Goal: Transaction & Acquisition: Book appointment/travel/reservation

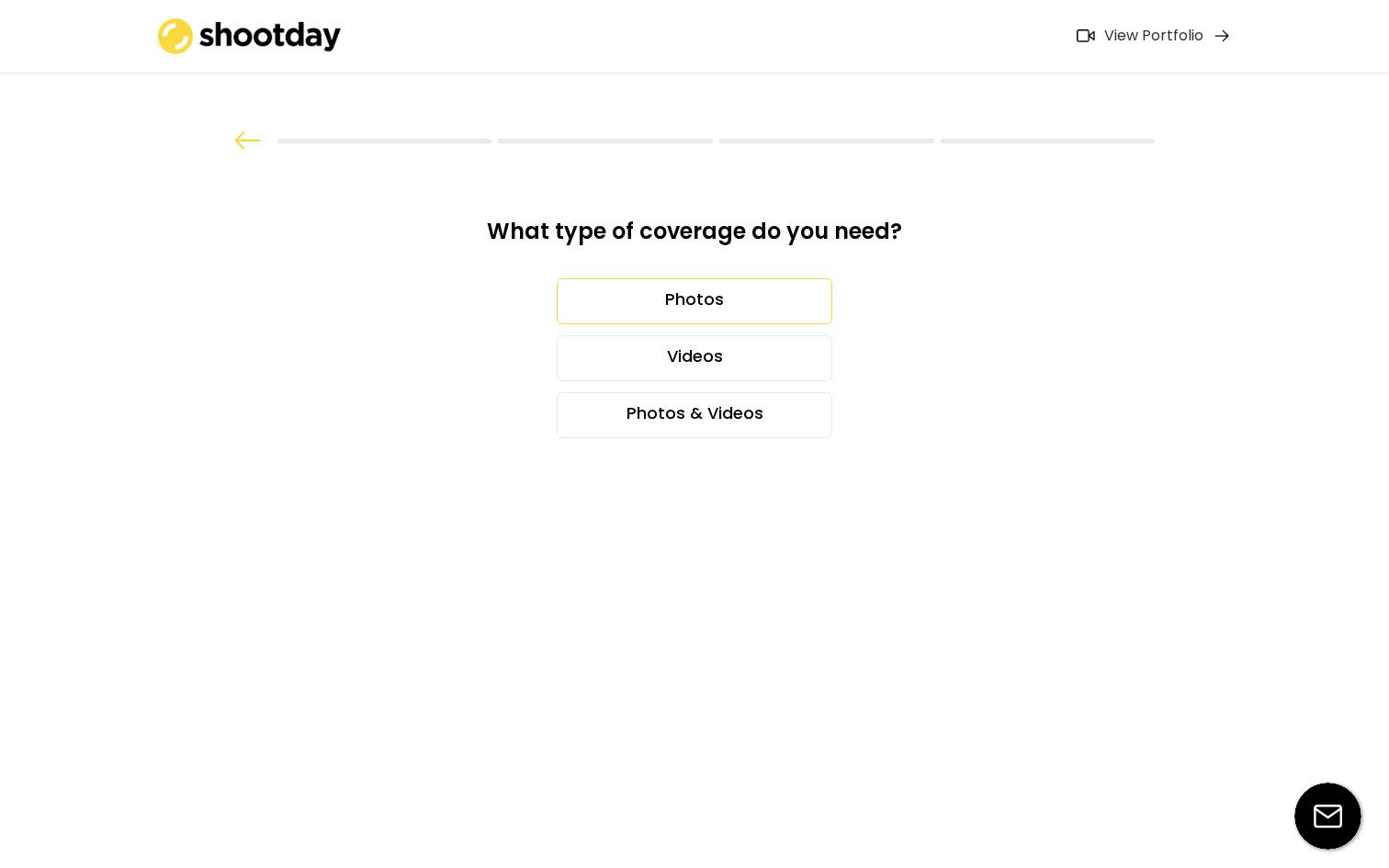
click at [716, 310] on div "Photos" at bounding box center [694, 300] width 275 height 46
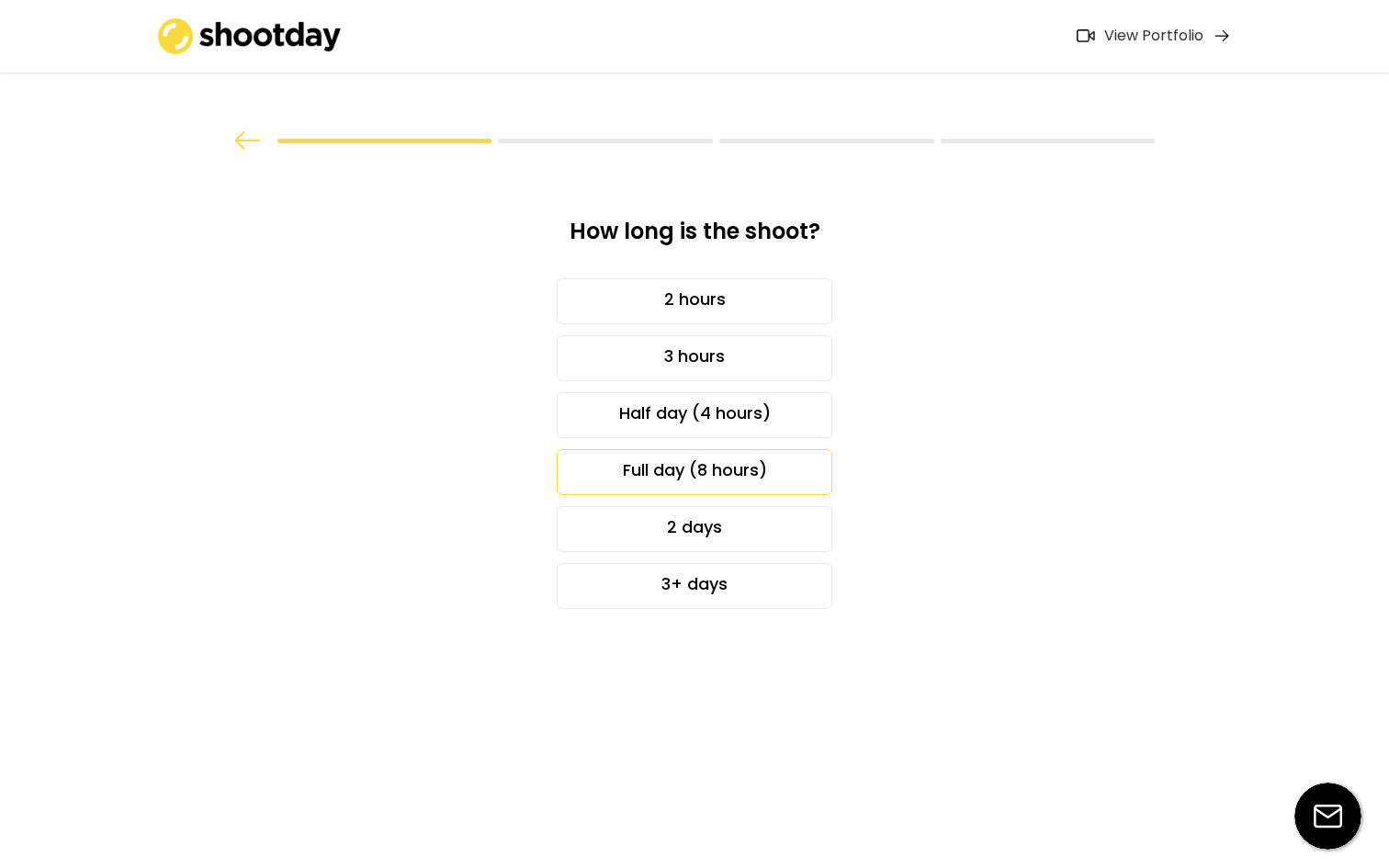
click at [707, 469] on div "Full day (8 hours)" at bounding box center [694, 472] width 275 height 46
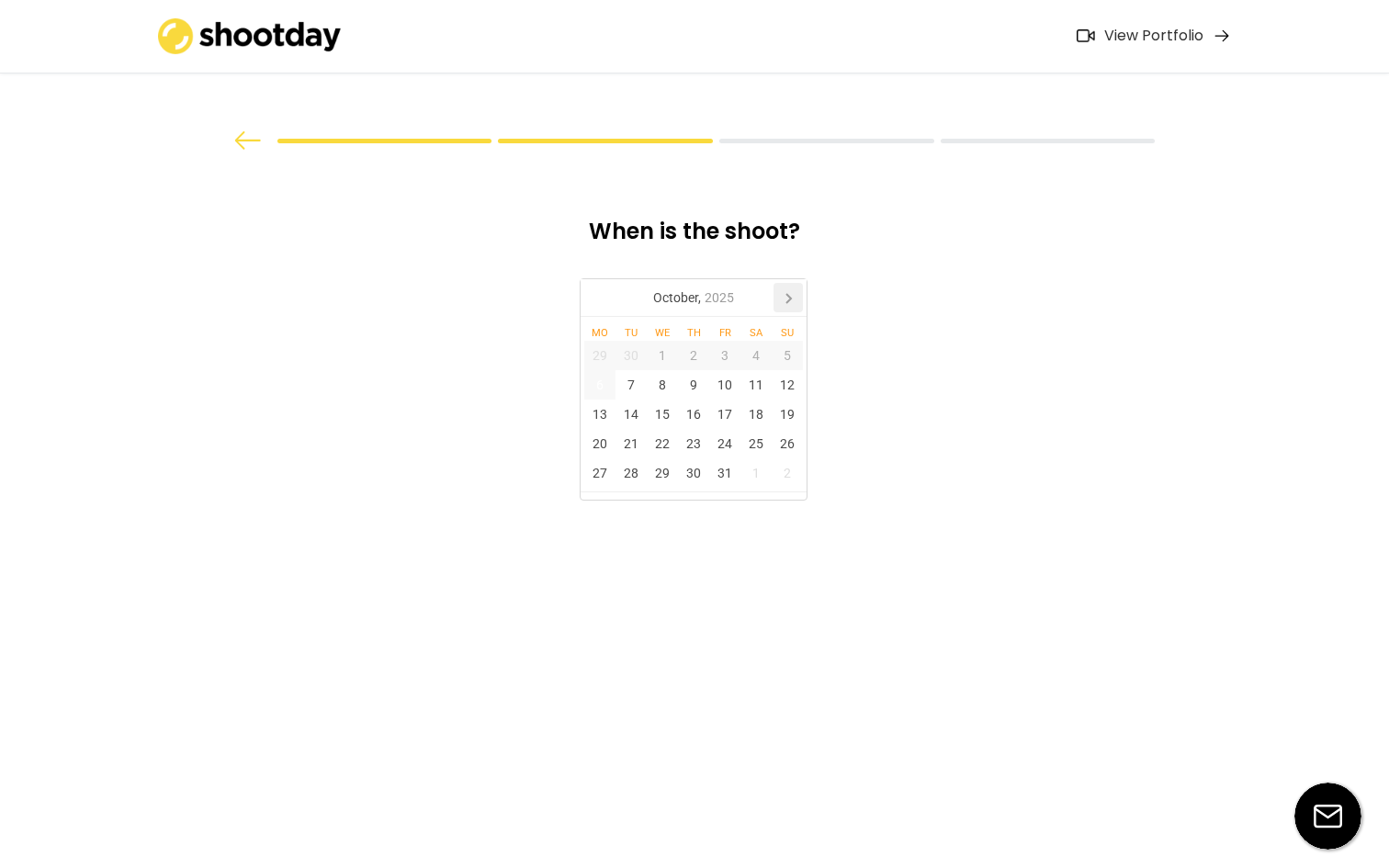
click at [785, 297] on icon at bounding box center [788, 297] width 29 height 29
click at [602, 301] on icon at bounding box center [599, 297] width 29 height 29
click at [599, 474] on div "27" at bounding box center [600, 473] width 31 height 29
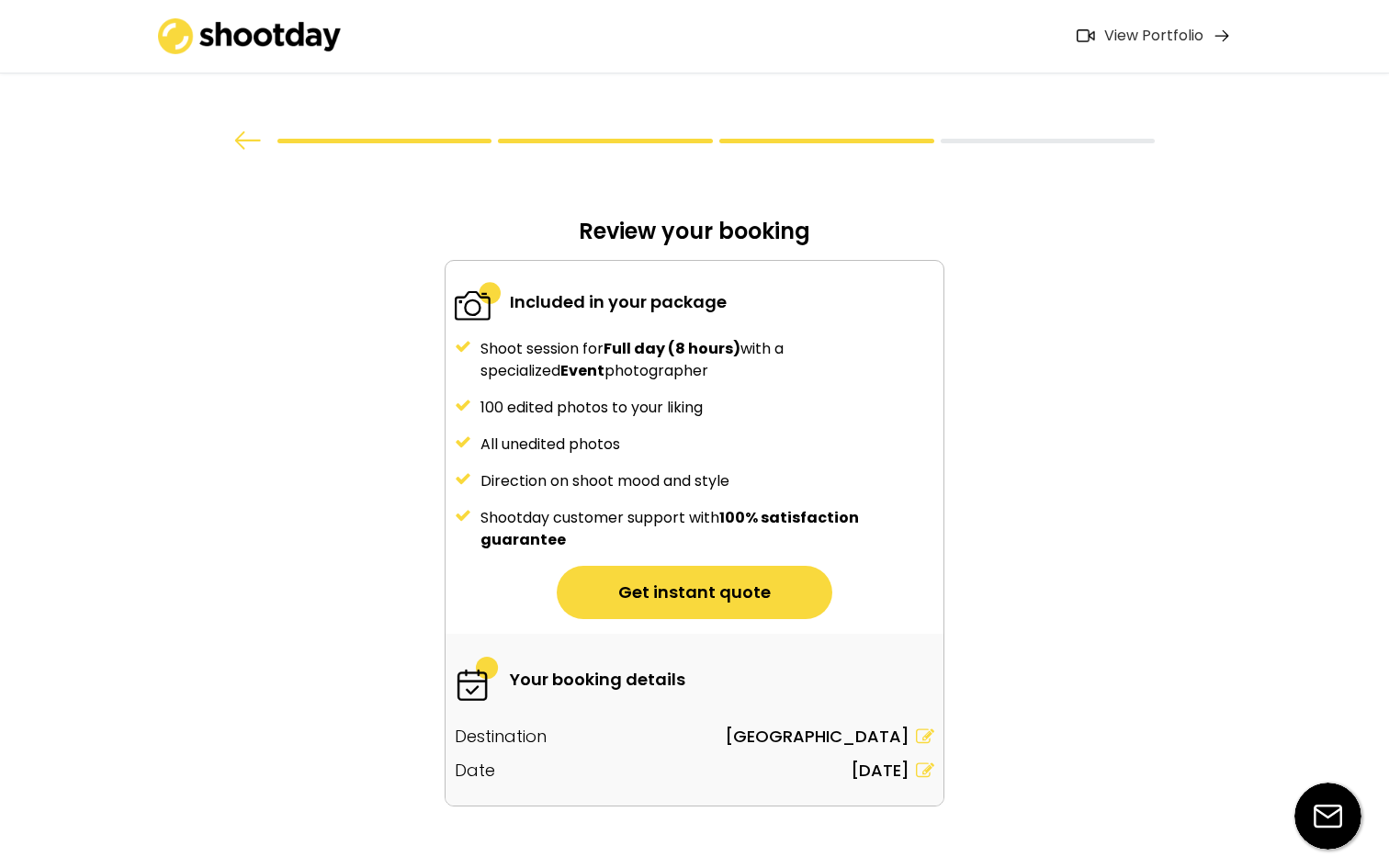
click at [625, 476] on div "Direction on shoot mood and style" at bounding box center [707, 480] width 453 height 23
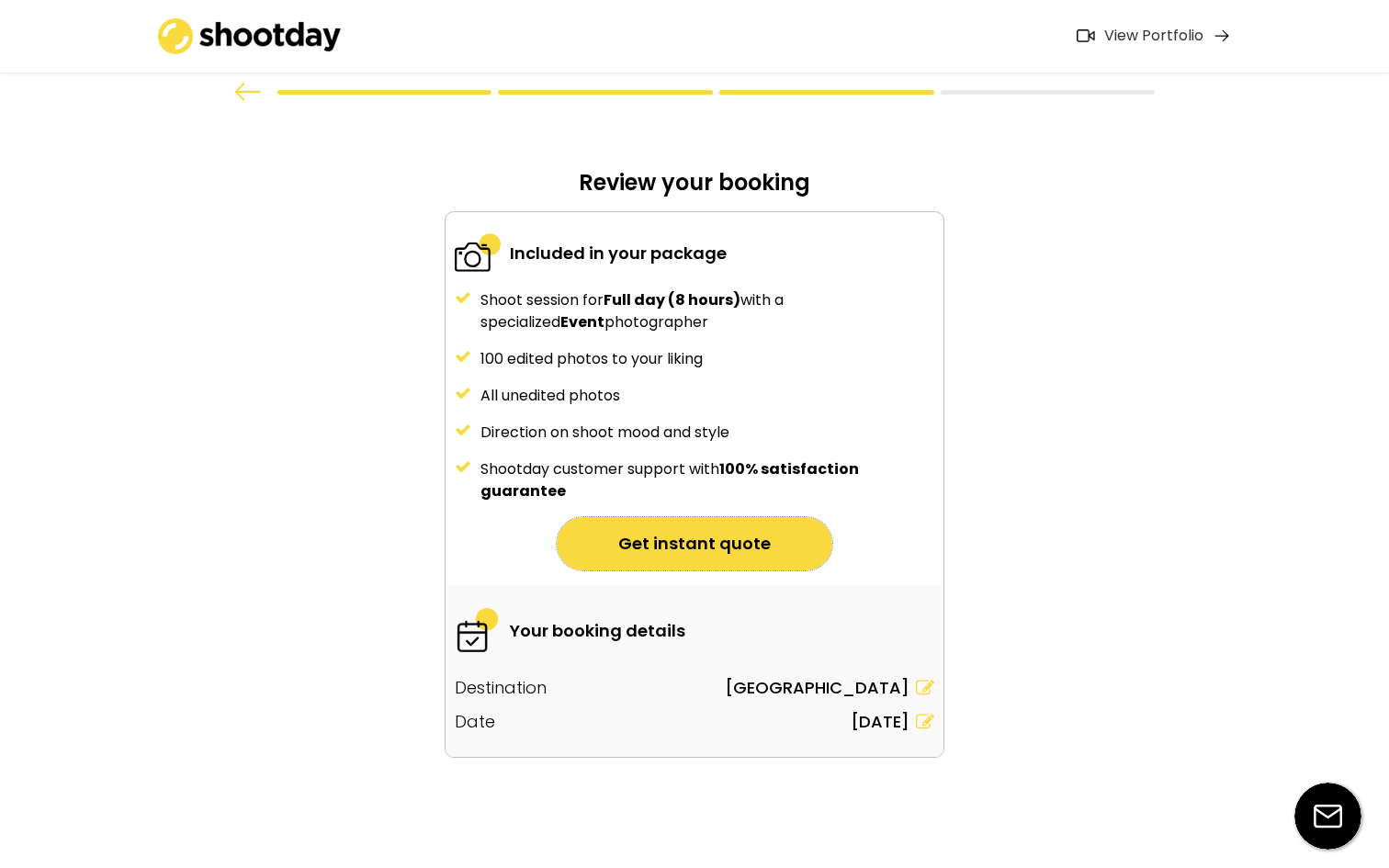
click at [747, 547] on button "Get instant quote" at bounding box center [694, 543] width 275 height 53
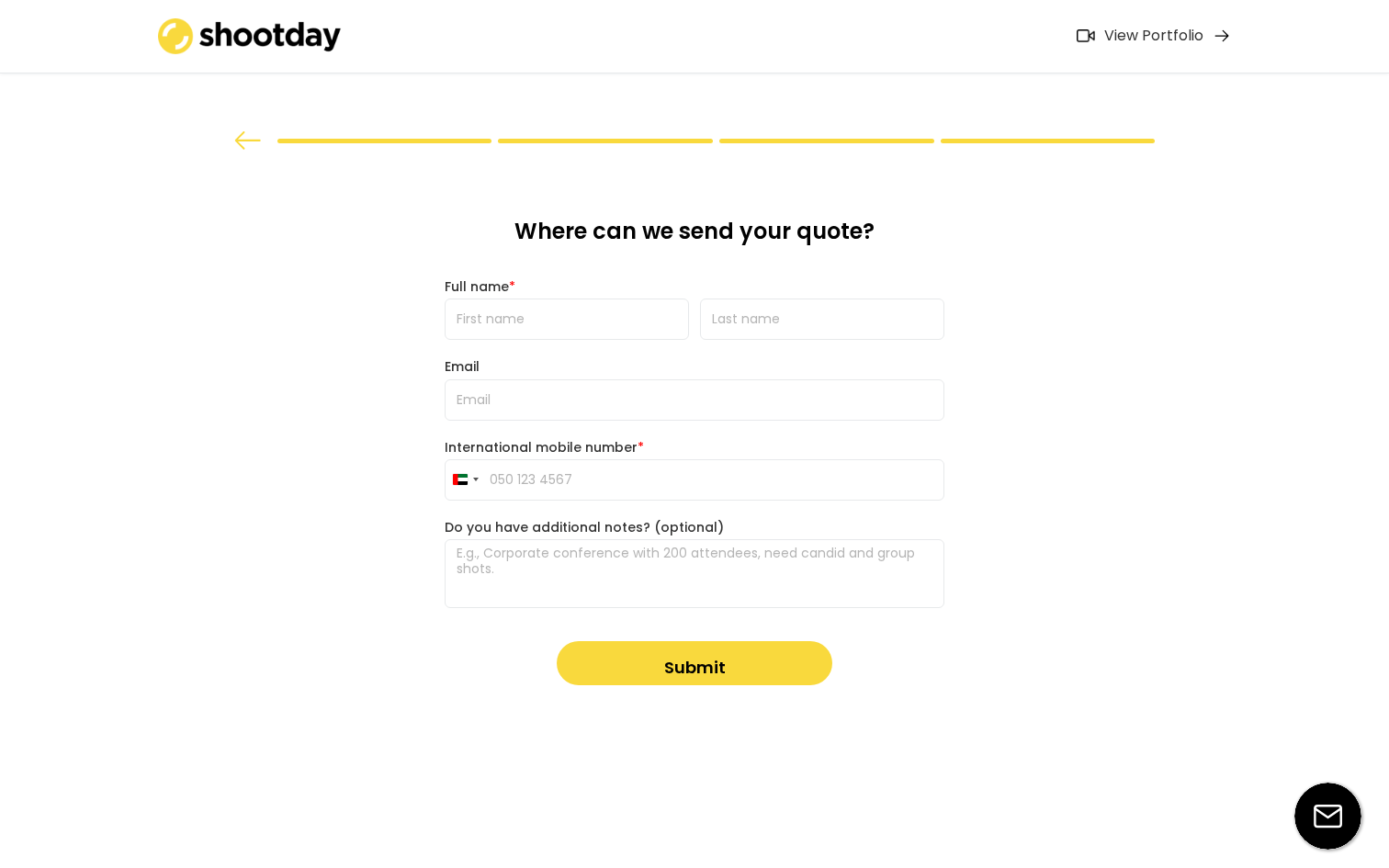
click at [1180, 36] on div "View Portfolio" at bounding box center [1153, 36] width 99 height 20
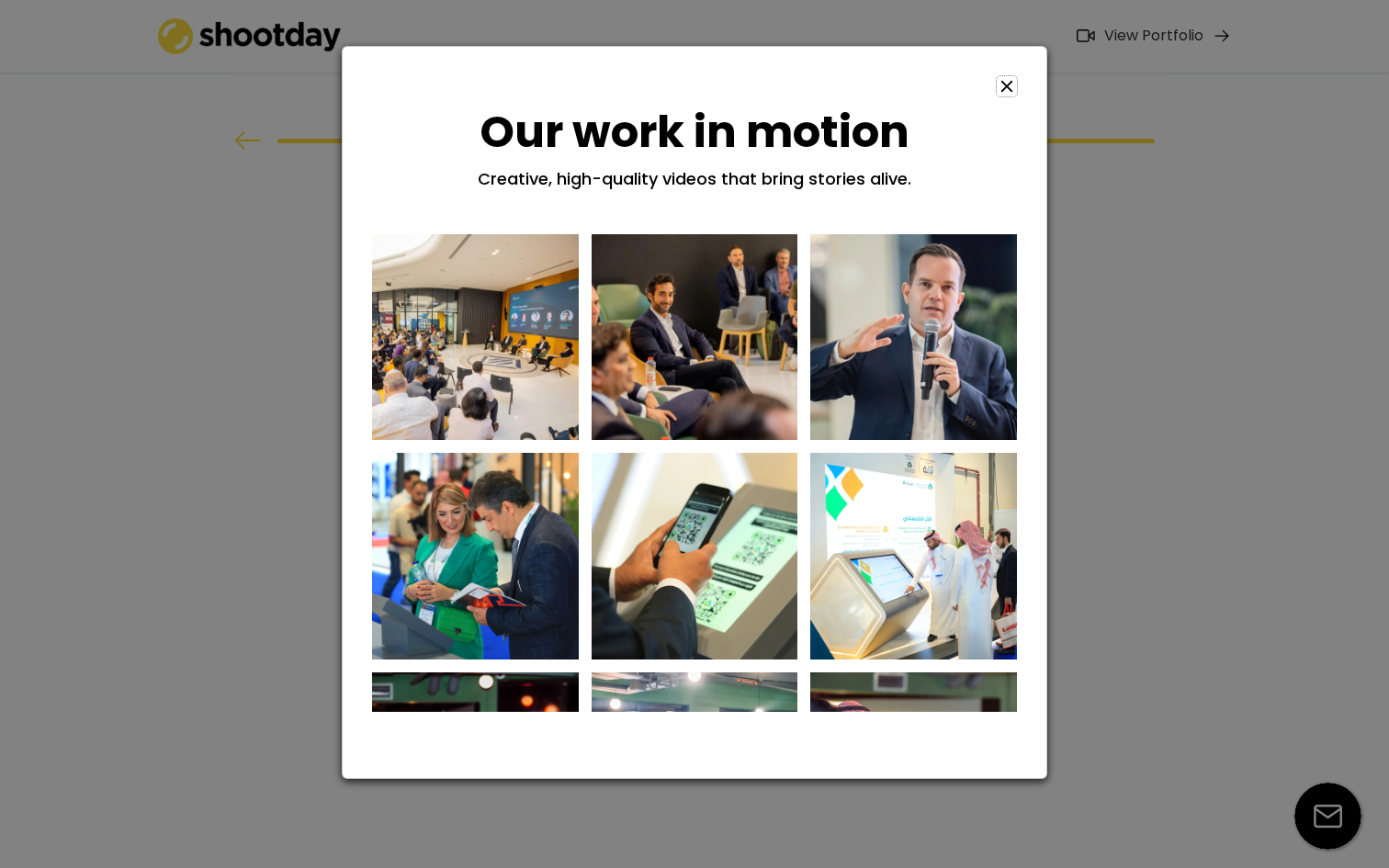
click at [1013, 89] on icon at bounding box center [1006, 86] width 21 height 21
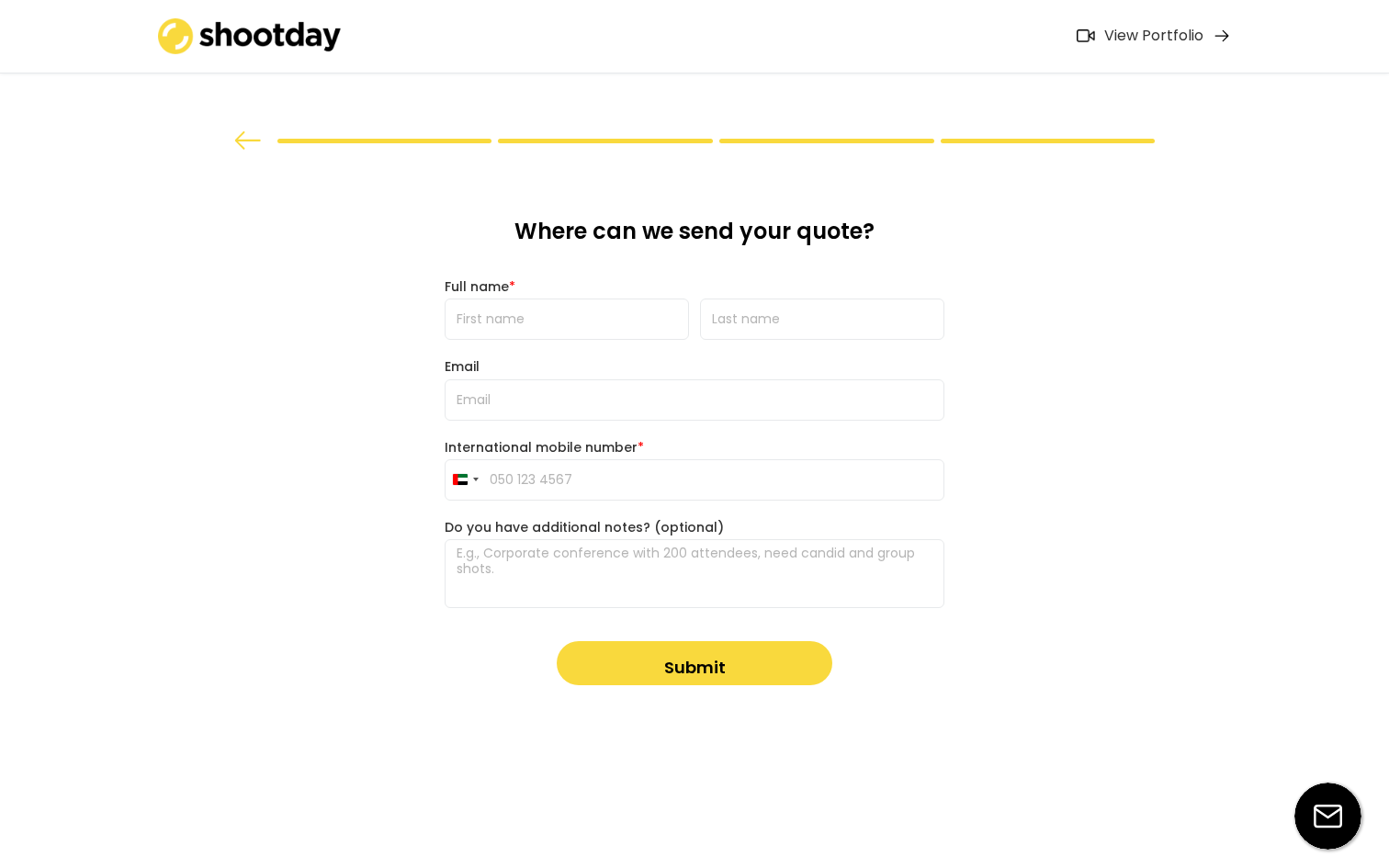
click at [633, 330] on input "input" at bounding box center [567, 319] width 245 height 41
click at [958, 206] on div "What type of coverage do you need? Photos Videos Photos & Videos How long is th…" at bounding box center [694, 434] width 1389 height 868
